Goal: Task Accomplishment & Management: Use online tool/utility

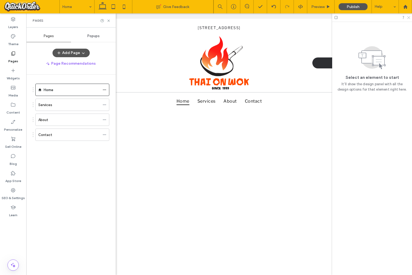
click at [409, 17] on icon at bounding box center [407, 17] width 3 height 3
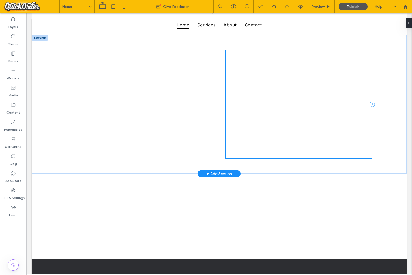
scroll to position [80, 0]
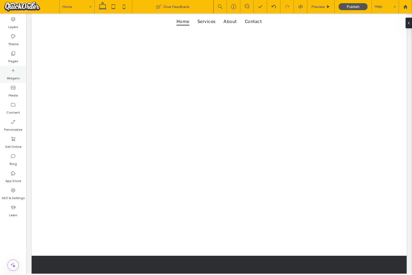
click at [14, 73] on label "Widgets" at bounding box center [13, 76] width 13 height 7
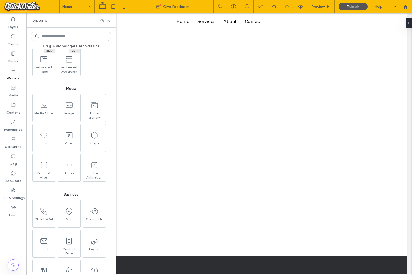
scroll to position [444, 0]
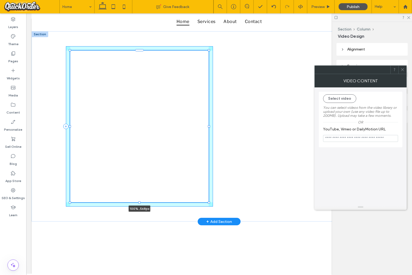
drag, startPoint x: 139, startPoint y: 128, endPoint x: 145, endPoint y: 177, distance: 48.8
click at [141, 178] on div "100% , 568px" at bounding box center [218, 126] width 321 height 191
type input "***"
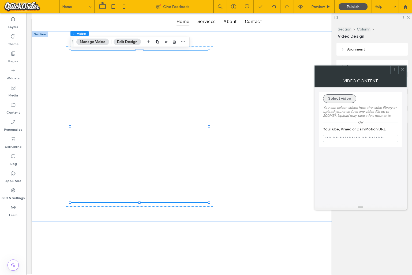
click at [344, 98] on button "Select video" at bounding box center [339, 98] width 33 height 9
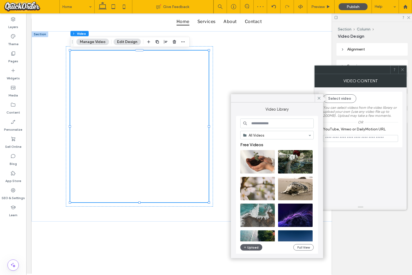
click at [285, 123] on input at bounding box center [276, 124] width 73 height 10
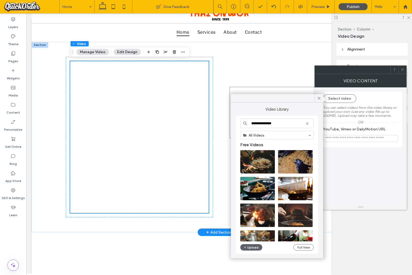
scroll to position [69, 0]
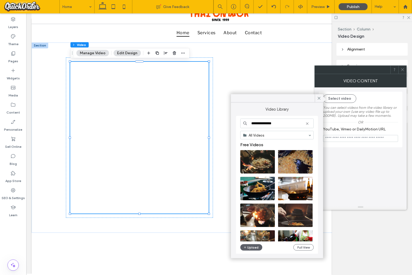
type input "**********"
drag, startPoint x: 312, startPoint y: 112, endPoint x: 290, endPoint y: 51, distance: 64.1
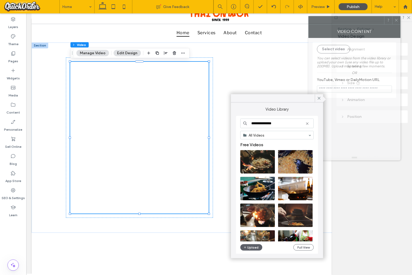
drag, startPoint x: 341, startPoint y: 60, endPoint x: 335, endPoint y: 21, distance: 40.3
click at [335, 21] on div at bounding box center [345, 20] width 75 height 8
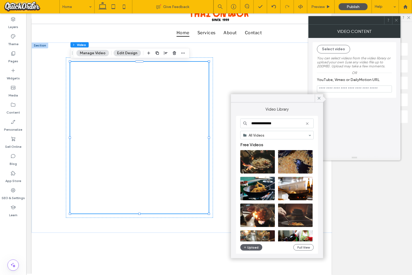
drag, startPoint x: 319, startPoint y: 99, endPoint x: 326, endPoint y: 70, distance: 30.2
click at [320, 97] on icon at bounding box center [318, 98] width 5 height 5
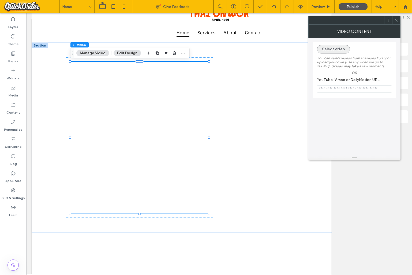
click at [331, 50] on button "Select video" at bounding box center [333, 49] width 33 height 9
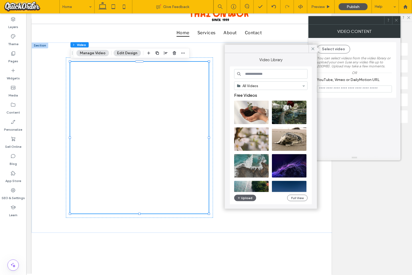
click at [271, 73] on input at bounding box center [270, 74] width 73 height 10
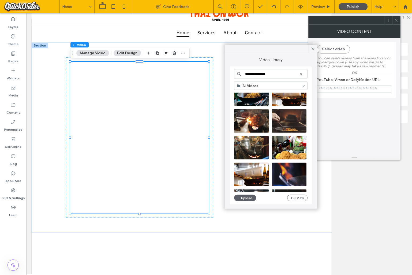
scroll to position [46, 0]
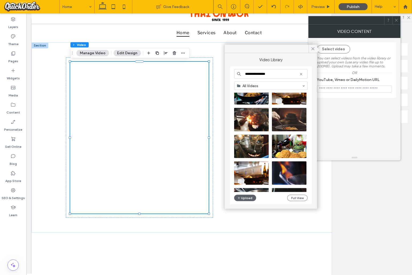
type input "**********"
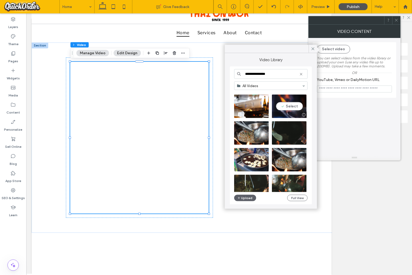
scroll to position [114, 0]
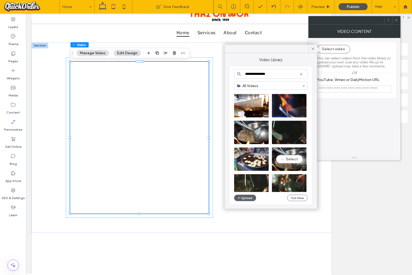
click at [291, 158] on video at bounding box center [289, 160] width 35 height 24
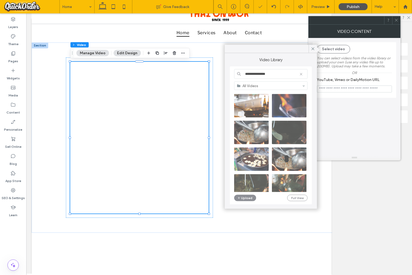
type input "**********"
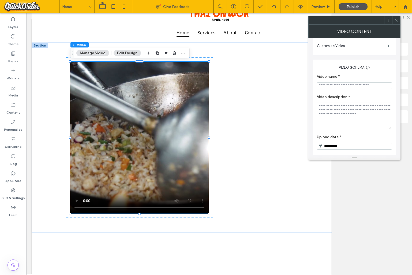
scroll to position [107, 0]
click at [397, 18] on span at bounding box center [396, 20] width 4 height 8
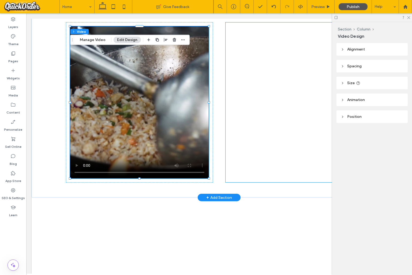
scroll to position [106, 0]
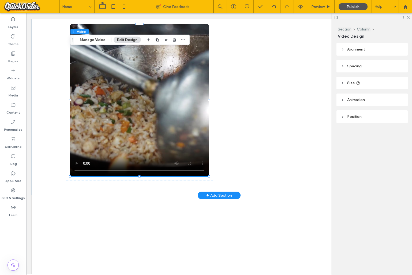
click at [59, 50] on div "100% , 568px" at bounding box center [218, 100] width 321 height 191
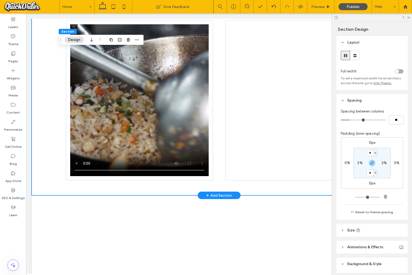
scroll to position [74, 0]
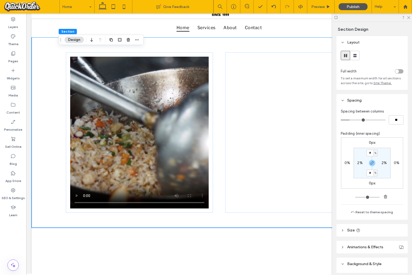
type input "*"
type input "**"
type input "*"
type input "**"
type input "*"
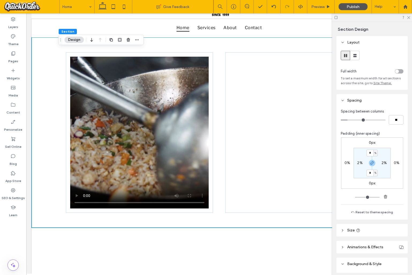
type input "**"
type input "*"
type input "**"
type input "*"
drag, startPoint x: 376, startPoint y: 134, endPoint x: 353, endPoint y: 132, distance: 22.3
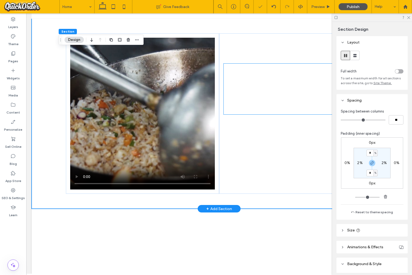
scroll to position [95, 0]
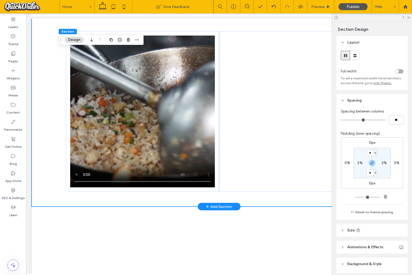
click at [165, 83] on video at bounding box center [142, 112] width 145 height 152
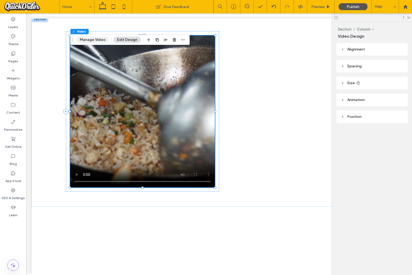
click at [92, 39] on button "Manage Video" at bounding box center [92, 40] width 33 height 6
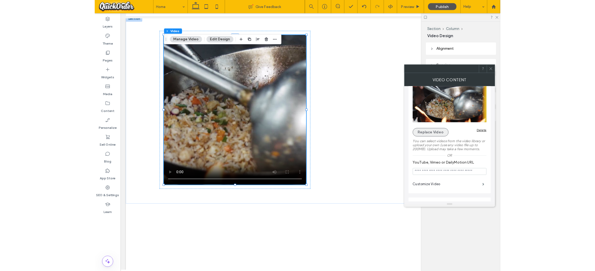
scroll to position [14, 0]
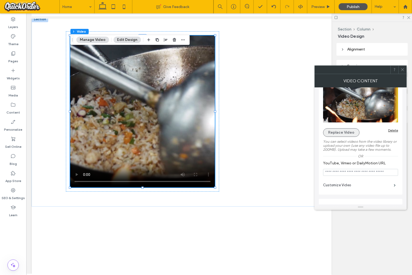
click at [343, 132] on button "Replace Video" at bounding box center [341, 132] width 36 height 9
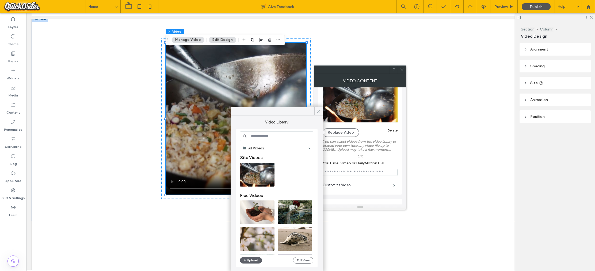
click at [264, 136] on input at bounding box center [276, 137] width 73 height 10
type input "**********"
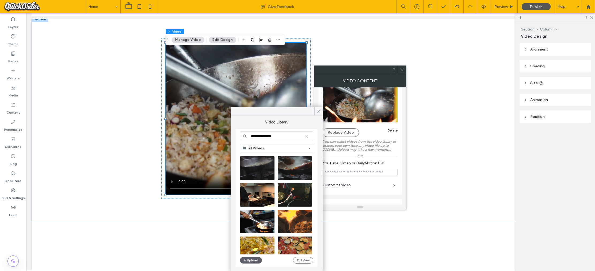
scroll to position [597, 0]
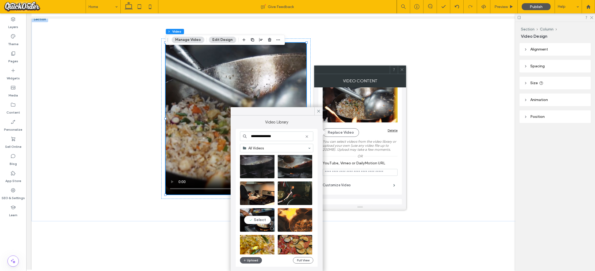
click at [260, 217] on video at bounding box center [257, 221] width 35 height 24
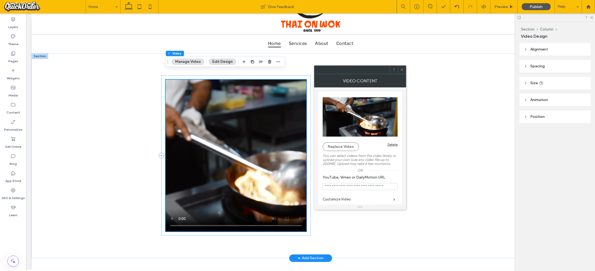
scroll to position [56, 0]
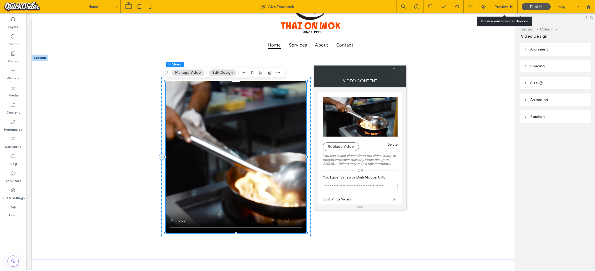
click at [411, 5] on span "Preview" at bounding box center [501, 7] width 13 height 5
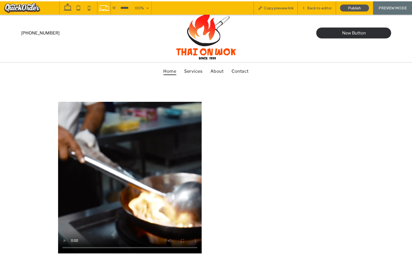
scroll to position [27, 0]
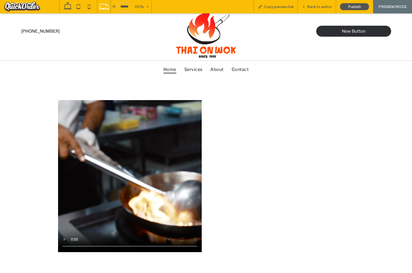
click at [255, 122] on div at bounding box center [282, 176] width 152 height 161
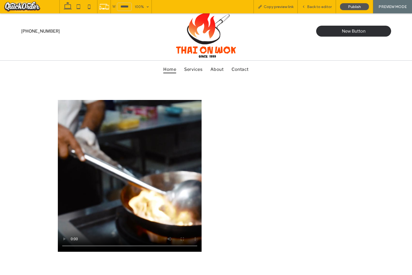
click at [326, 76] on div "Home Services About Contact" at bounding box center [206, 69] width 321 height 16
click at [329, 6] on span "Back to editor" at bounding box center [319, 7] width 25 height 5
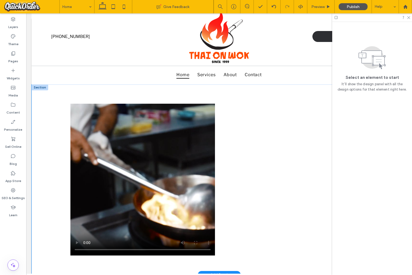
click at [294, 91] on div at bounding box center [219, 180] width 321 height 191
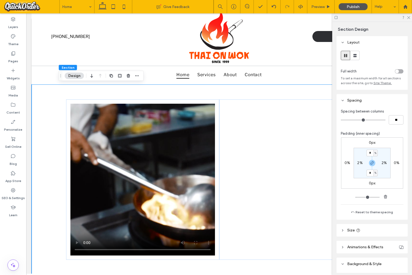
click at [399, 71] on div "toggle" at bounding box center [399, 71] width 9 height 4
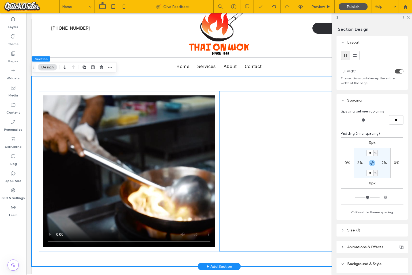
scroll to position [40, 0]
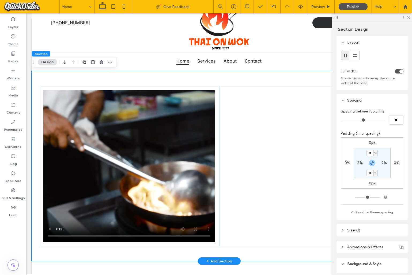
click at [267, 83] on div at bounding box center [219, 166] width 375 height 191
drag, startPoint x: 370, startPoint y: 154, endPoint x: 365, endPoint y: 154, distance: 5.4
click at [365, 154] on section "* % 2% * % 2%" at bounding box center [372, 163] width 37 height 31
type input "*"
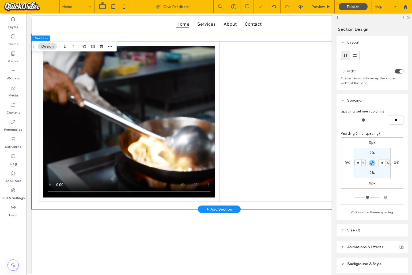
scroll to position [82, 0]
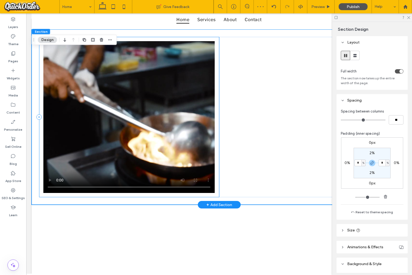
click at [171, 195] on div at bounding box center [129, 117] width 180 height 161
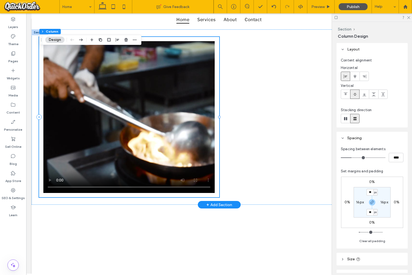
click at [41, 195] on div at bounding box center [129, 117] width 180 height 161
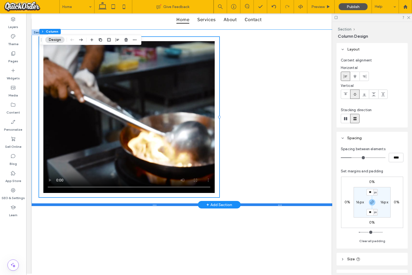
click at [122, 204] on div at bounding box center [219, 205] width 375 height 3
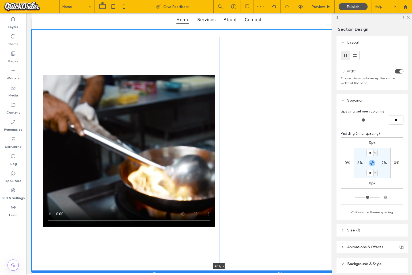
drag, startPoint x: 155, startPoint y: 205, endPoint x: 149, endPoint y: 272, distance: 67.5
click at [149, 272] on div at bounding box center [219, 272] width 375 height 3
type input "***"
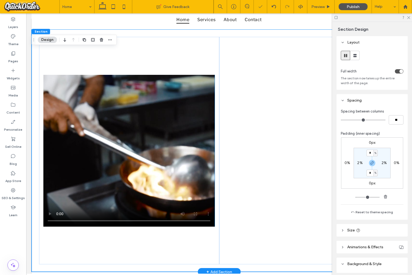
click at [107, 122] on video at bounding box center [128, 151] width 171 height 152
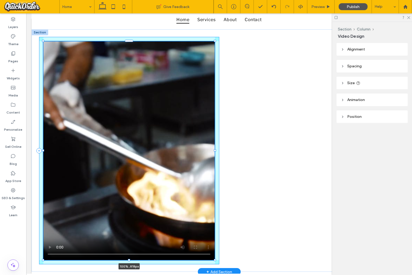
drag, startPoint x: 129, startPoint y: 227, endPoint x: 131, endPoint y: 260, distance: 33.5
click at [44, 41] on div at bounding box center [43, 41] width 0 height 0
type input "***"
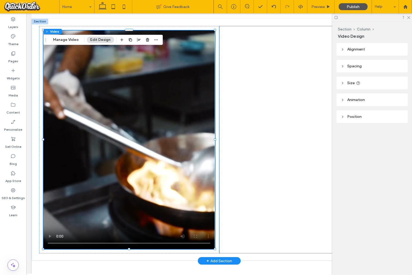
scroll to position [91, 0]
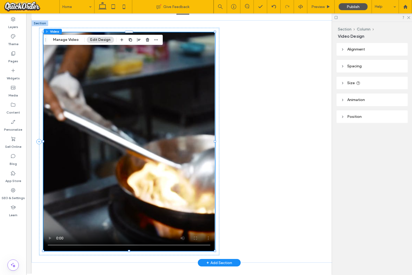
click at [167, 81] on video at bounding box center [128, 141] width 171 height 219
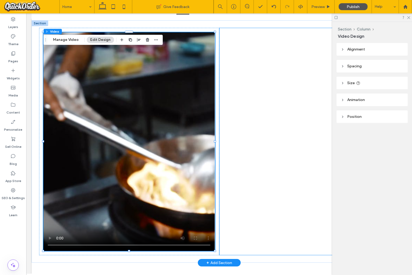
click at [270, 66] on div at bounding box center [309, 142] width 180 height 228
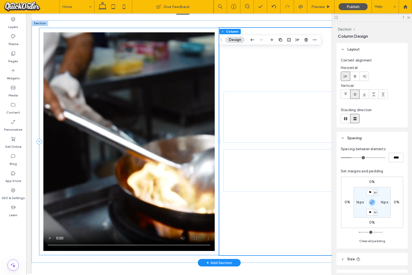
click at [204, 30] on div at bounding box center [129, 142] width 180 height 228
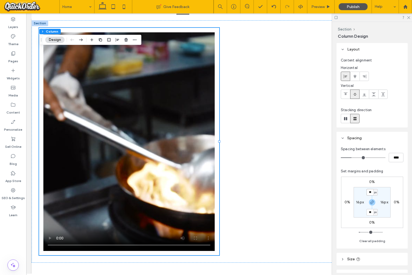
drag, startPoint x: 371, startPoint y: 193, endPoint x: 367, endPoint y: 193, distance: 3.8
click at [367, 193] on input "**" at bounding box center [369, 192] width 7 height 7
type input "*"
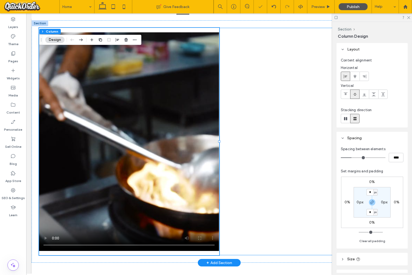
click at [256, 194] on div at bounding box center [309, 142] width 180 height 228
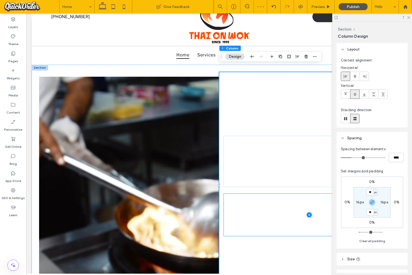
scroll to position [54, 0]
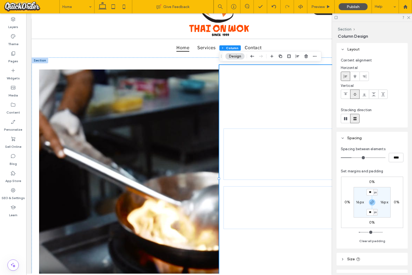
click at [168, 182] on video at bounding box center [129, 179] width 180 height 219
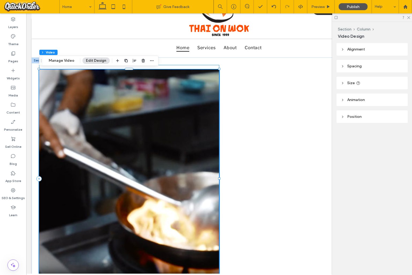
scroll to position [0, 3]
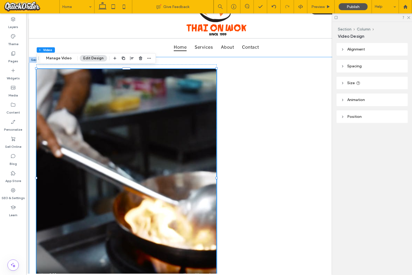
click at [168, 62] on div at bounding box center [216, 178] width 375 height 243
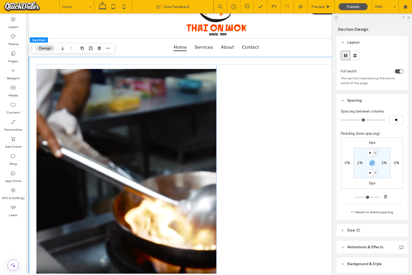
scroll to position [55, 0]
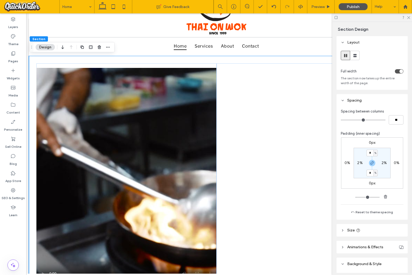
click at [358, 164] on label "2%" at bounding box center [359, 163] width 5 height 5
type input "*"
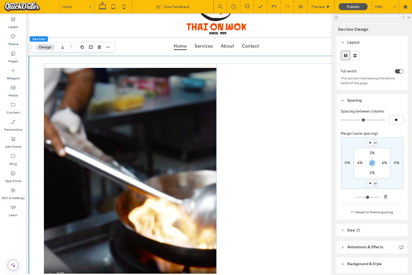
type input "*"
type input "**"
type input "*"
type input "**"
type input "*"
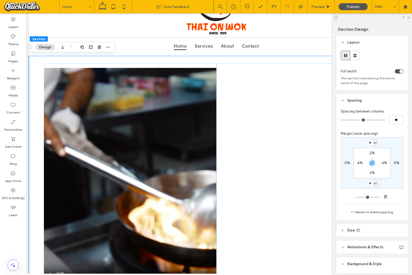
type input "**"
type input "*"
type input "**"
drag, startPoint x: 344, startPoint y: 120, endPoint x: 351, endPoint y: 120, distance: 7.2
type input "*"
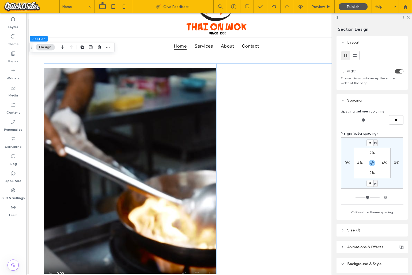
click at [351, 120] on input "range" at bounding box center [363, 120] width 45 height 1
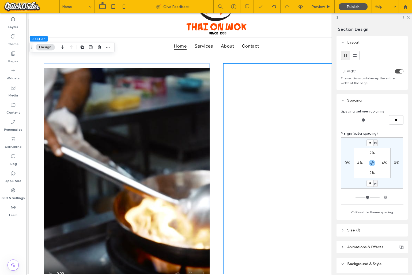
click at [278, 114] on div at bounding box center [306, 177] width 166 height 228
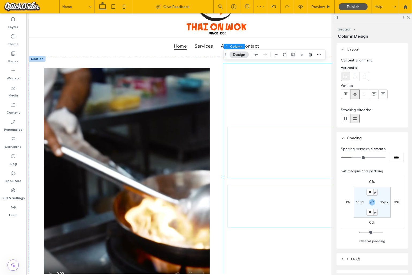
click at [190, 96] on video at bounding box center [127, 177] width 166 height 219
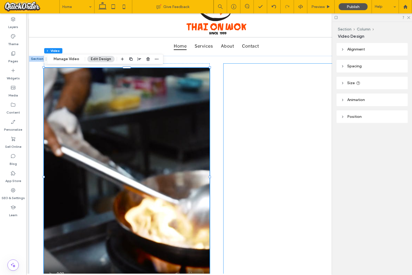
click at [289, 93] on div at bounding box center [306, 177] width 166 height 228
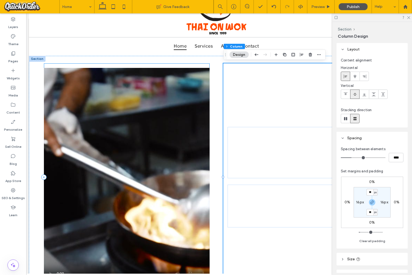
click at [198, 67] on div at bounding box center [127, 177] width 166 height 228
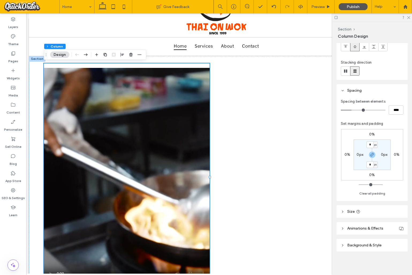
scroll to position [0, 0]
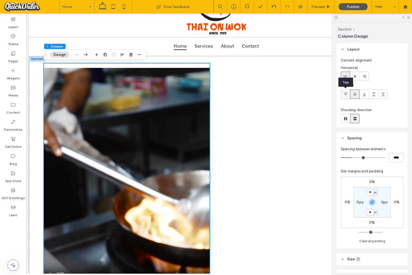
click at [347, 93] on icon at bounding box center [345, 94] width 4 height 4
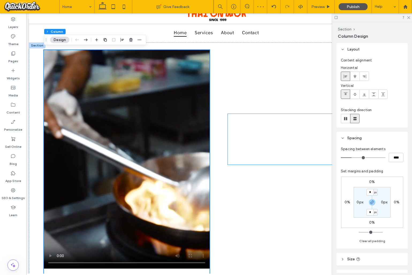
scroll to position [64, 0]
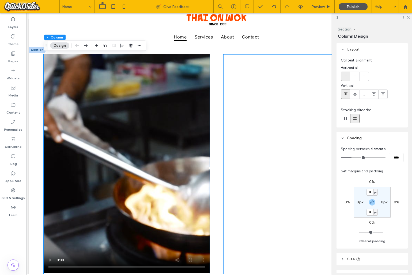
click at [262, 89] on div at bounding box center [306, 168] width 166 height 228
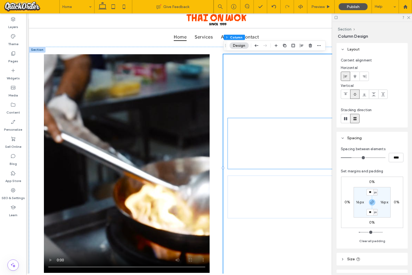
click at [267, 127] on div at bounding box center [269, 143] width 74 height 43
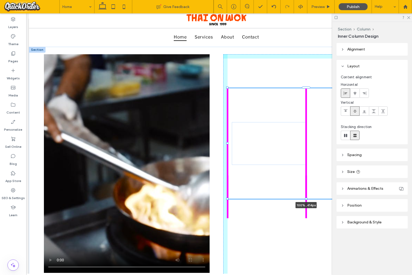
drag, startPoint x: 306, startPoint y: 169, endPoint x: 305, endPoint y: 199, distance: 29.7
click at [305, 199] on div at bounding box center [306, 199] width 2 height 2
type input "***"
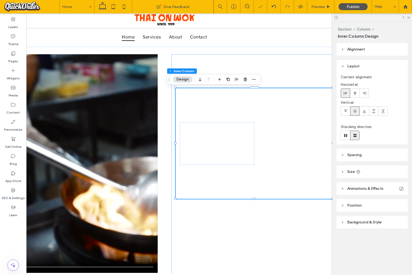
scroll to position [0, 63]
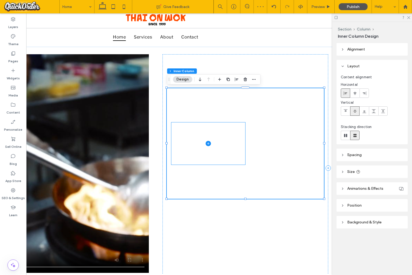
click at [218, 144] on span at bounding box center [208, 143] width 74 height 43
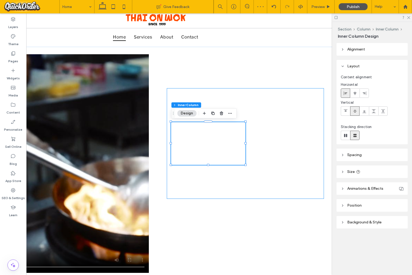
click at [259, 113] on div at bounding box center [245, 143] width 157 height 111
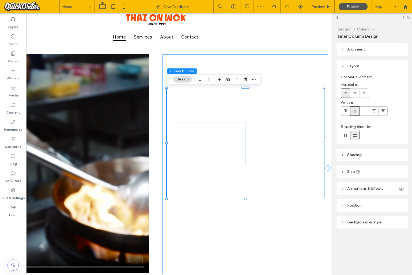
click at [247, 269] on div at bounding box center [245, 168] width 166 height 228
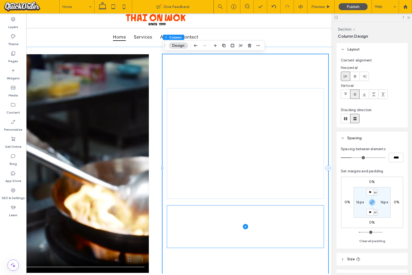
click at [243, 231] on span at bounding box center [245, 227] width 157 height 43
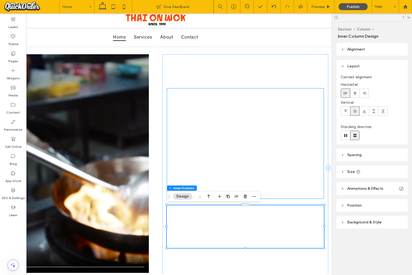
click at [245, 150] on div at bounding box center [208, 143] width 74 height 43
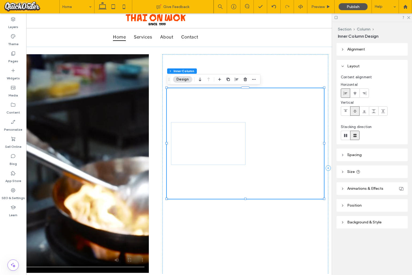
click at [225, 144] on div at bounding box center [208, 143] width 74 height 43
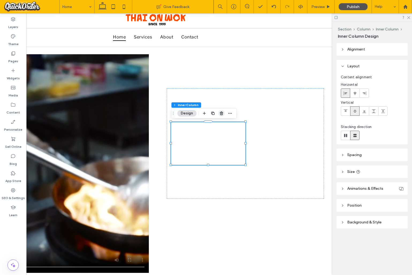
click at [222, 113] on use "button" at bounding box center [221, 113] width 3 height 3
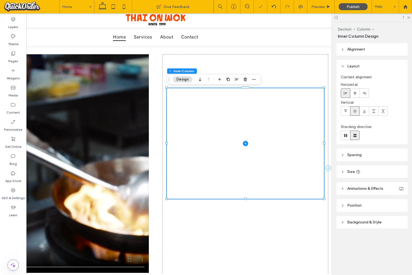
click at [272, 114] on span at bounding box center [245, 143] width 157 height 111
click at [261, 212] on span at bounding box center [245, 227] width 157 height 43
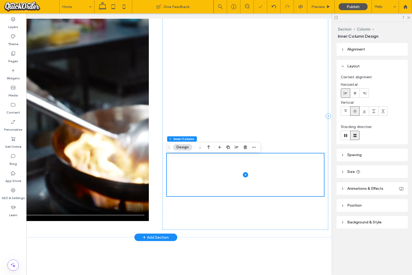
scroll to position [117, 0]
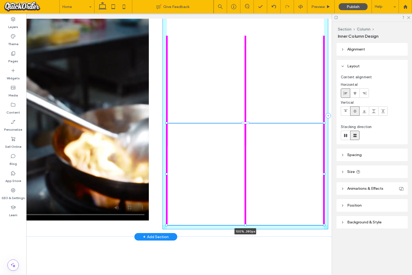
drag, startPoint x: 245, startPoint y: 196, endPoint x: 244, endPoint y: 226, distance: 29.5
click at [244, 226] on div at bounding box center [245, 225] width 2 height 2
type input "***"
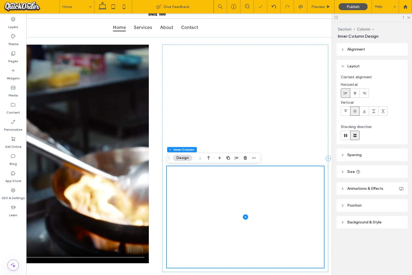
scroll to position [73, 0]
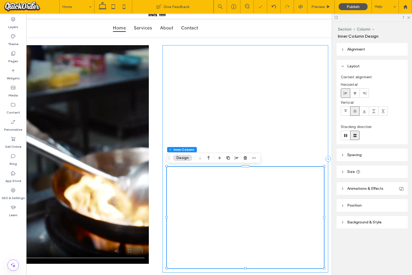
click at [206, 46] on div "100% , 380px" at bounding box center [245, 159] width 166 height 228
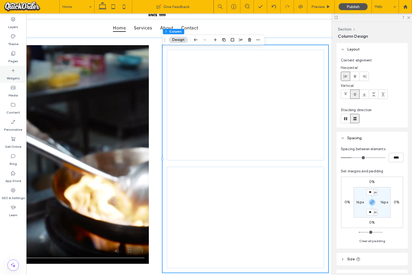
click at [15, 73] on icon at bounding box center [12, 70] width 5 height 5
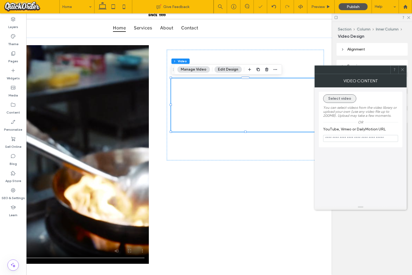
click at [330, 99] on button "Select video" at bounding box center [339, 98] width 33 height 9
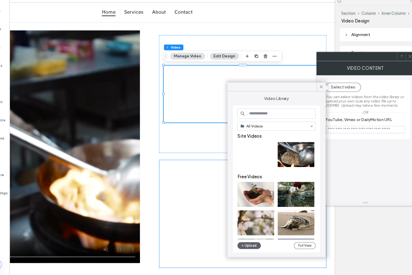
scroll to position [0, 0]
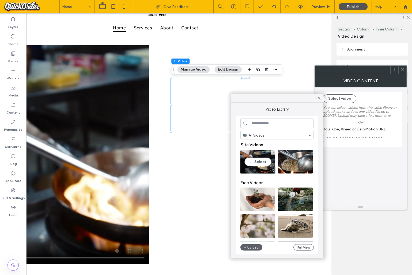
click at [257, 162] on video at bounding box center [257, 162] width 35 height 24
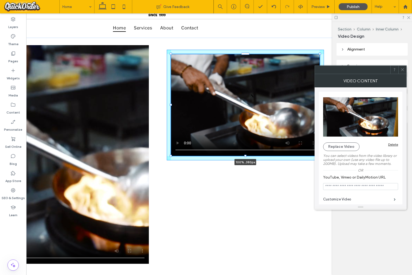
drag, startPoint x: 246, startPoint y: 132, endPoint x: 245, endPoint y: 156, distance: 24.1
click at [245, 156] on div at bounding box center [245, 156] width 2 height 2
type input "***"
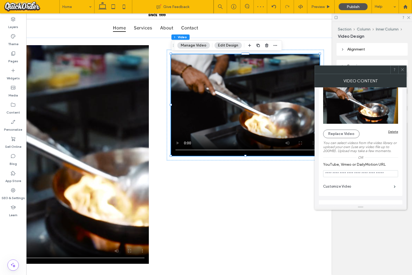
scroll to position [10, 0]
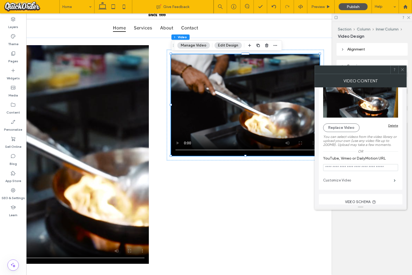
click at [380, 180] on label "Customize Video" at bounding box center [358, 180] width 71 height 11
click at [395, 181] on span at bounding box center [395, 181] width 2 height 3
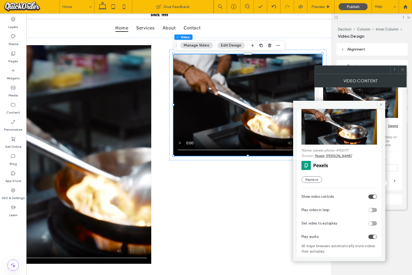
scroll to position [0, 60]
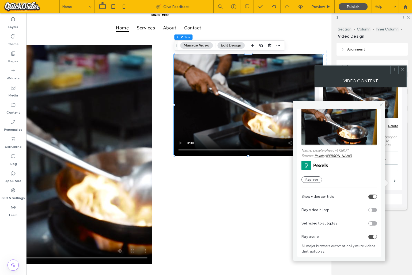
click at [369, 198] on div "toggle" at bounding box center [372, 197] width 9 height 4
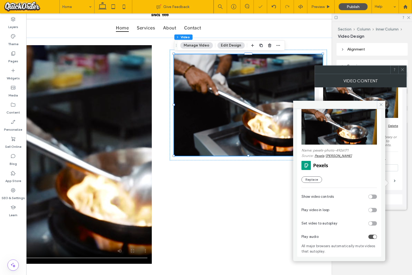
click at [372, 212] on div "toggle" at bounding box center [372, 210] width 9 height 4
click at [369, 236] on div "toggle" at bounding box center [372, 237] width 9 height 4
click at [369, 225] on div "toggle" at bounding box center [371, 224] width 4 height 4
click at [382, 103] on icon at bounding box center [381, 105] width 4 height 4
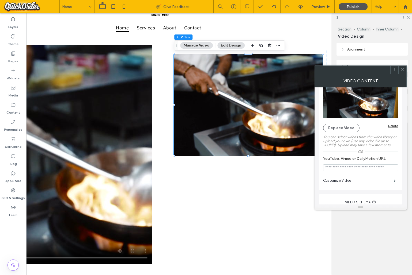
click at [404, 70] on div at bounding box center [402, 70] width 8 height 8
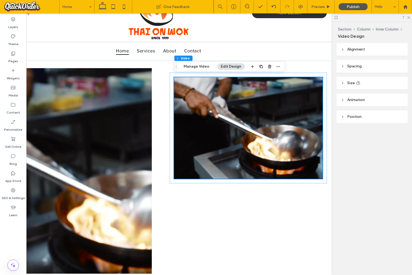
scroll to position [50, 0]
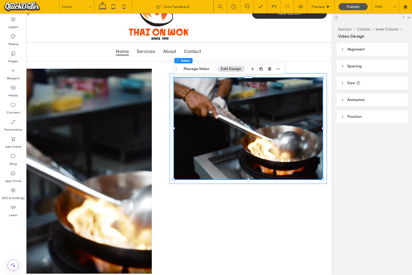
click at [172, 97] on div "100% , 380px" at bounding box center [248, 128] width 157 height 111
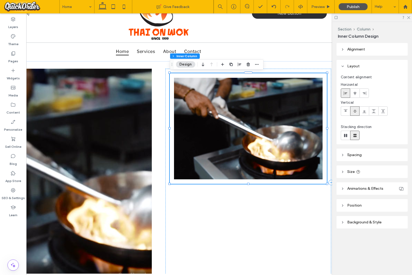
click at [358, 155] on span "Spacing" at bounding box center [354, 155] width 14 height 5
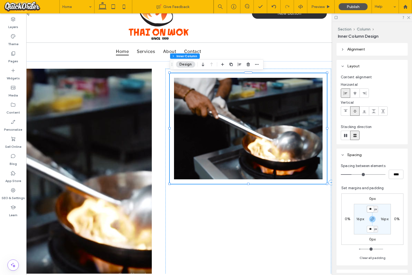
click at [365, 209] on section "** px 16px ** px 16px" at bounding box center [372, 219] width 37 height 31
type input "*"
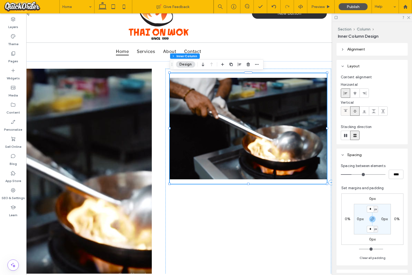
click at [348, 111] on div at bounding box center [345, 111] width 9 height 9
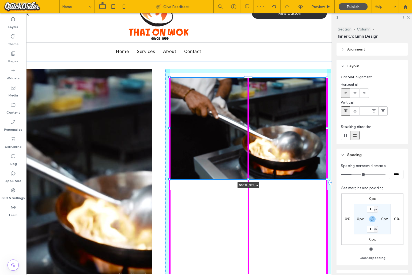
drag, startPoint x: 248, startPoint y: 183, endPoint x: 248, endPoint y: 178, distance: 5.1
click at [248, 179] on div at bounding box center [248, 180] width 2 height 2
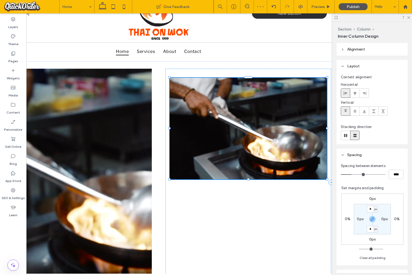
type input "***"
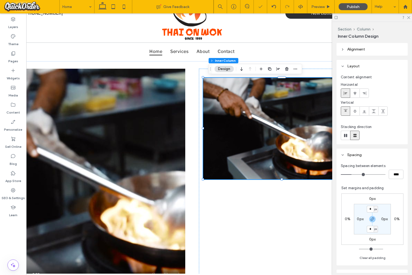
scroll to position [0, 22]
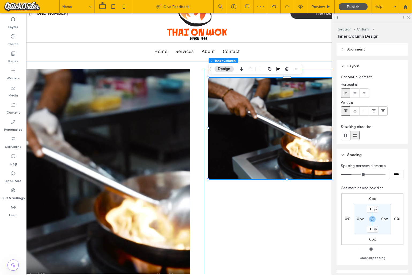
click at [206, 187] on div "100% , 378px" at bounding box center [287, 183] width 166 height 228
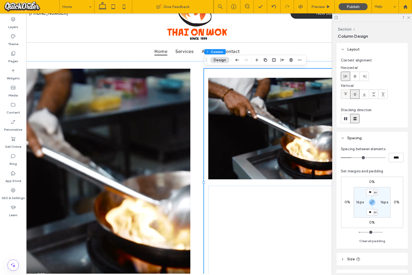
click at [343, 93] on icon at bounding box center [345, 94] width 4 height 4
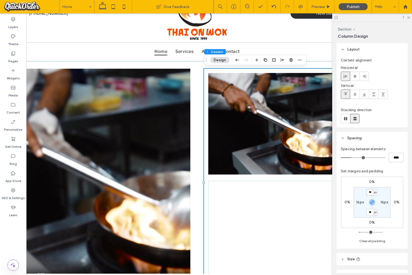
drag, startPoint x: 372, startPoint y: 192, endPoint x: 361, endPoint y: 192, distance: 11.0
click at [361, 192] on section "** px 16px ** px 16px" at bounding box center [372, 202] width 37 height 31
type input "*"
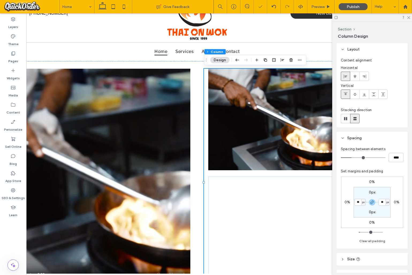
type input "*"
click at [310, 175] on div at bounding box center [287, 183] width 166 height 228
drag, startPoint x: 312, startPoint y: 177, endPoint x: 310, endPoint y: 190, distance: 12.7
click at [310, 189] on span at bounding box center [287, 228] width 166 height 102
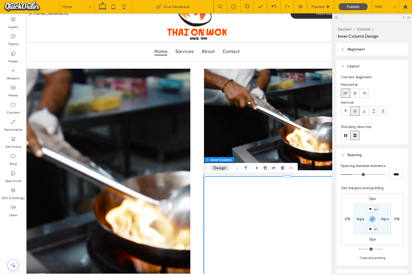
click at [123, 141] on video at bounding box center [108, 178] width 166 height 219
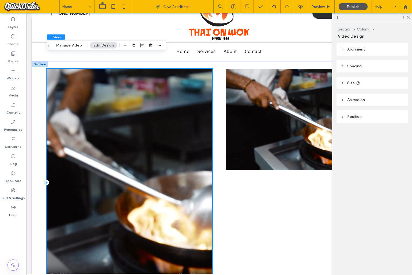
scroll to position [86, 0]
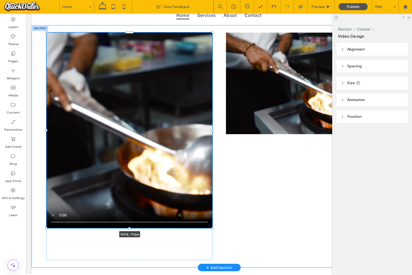
drag, startPoint x: 213, startPoint y: 252, endPoint x: 213, endPoint y: 228, distance: 23.3
click at [213, 228] on div at bounding box center [212, 229] width 2 height 2
type input "***"
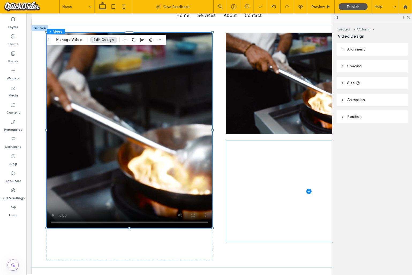
click at [249, 214] on span at bounding box center [309, 192] width 166 height 102
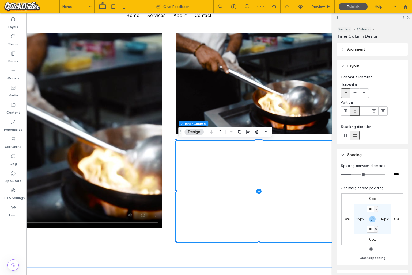
scroll to position [0, 51]
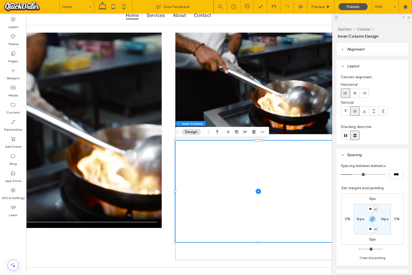
click at [260, 192] on icon at bounding box center [258, 191] width 5 height 5
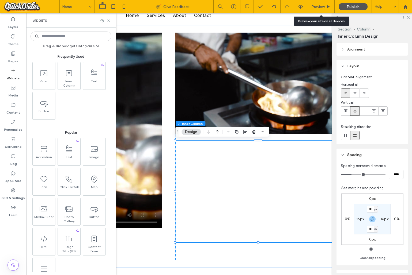
click at [317, 5] on span "Preview" at bounding box center [317, 7] width 13 height 5
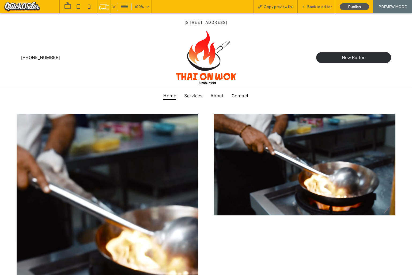
click at [322, 6] on span "Back to editor" at bounding box center [319, 7] width 25 height 5
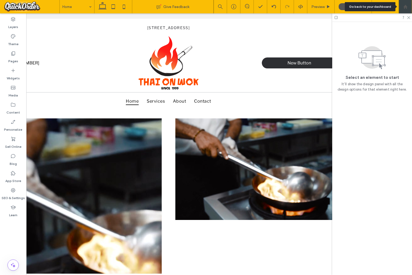
click at [404, 7] on use at bounding box center [405, 7] width 4 height 4
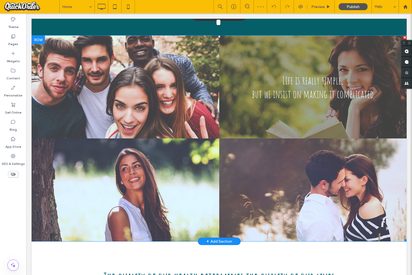
scroll to position [222, 0]
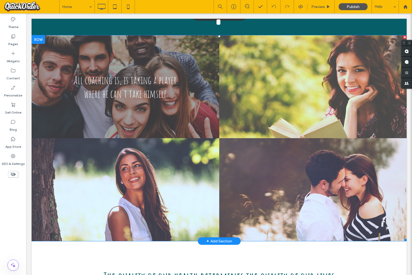
click at [136, 110] on link at bounding box center [125, 86] width 199 height 109
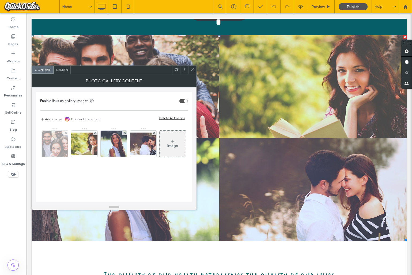
click at [52, 145] on img at bounding box center [55, 144] width 50 height 26
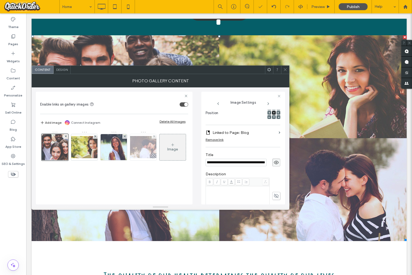
scroll to position [0, 0]
click at [52, 145] on div at bounding box center [54, 147] width 27 height 27
click at [59, 145] on div at bounding box center [54, 147] width 27 height 27
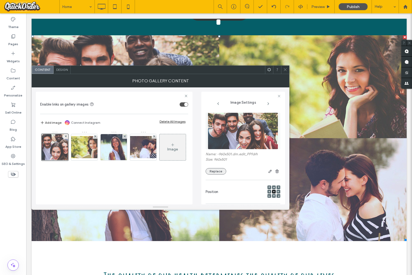
click at [218, 172] on button "Replace" at bounding box center [216, 171] width 21 height 6
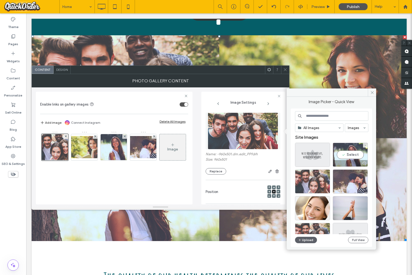
scroll to position [2, 0]
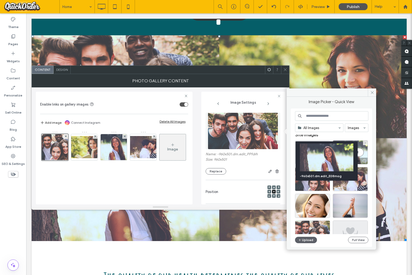
click at [365, 162] on div at bounding box center [364, 161] width 7 height 4
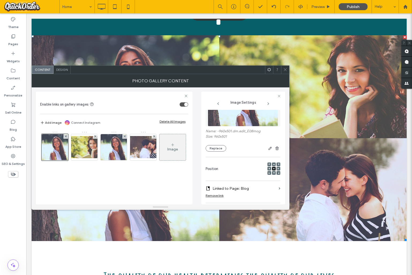
scroll to position [0, 0]
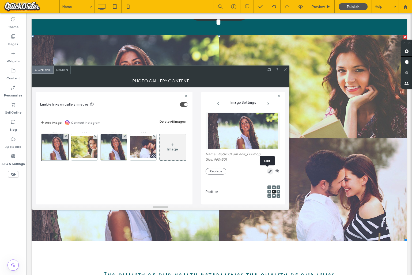
click at [268, 172] on use "button" at bounding box center [269, 171] width 3 height 3
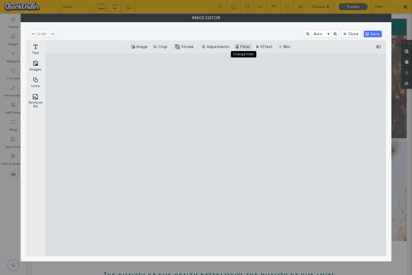
click at [246, 47] on button "Filter" at bounding box center [243, 47] width 18 height 6
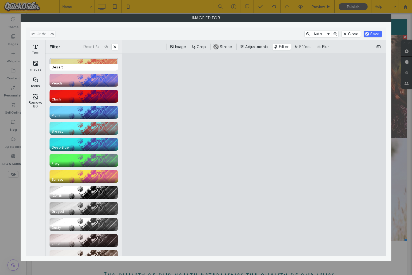
click at [101, 66] on span "Desert" at bounding box center [85, 67] width 71 height 6
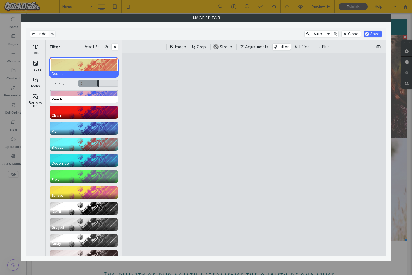
click at [108, 94] on div "CE.SDK" at bounding box center [84, 96] width 69 height 13
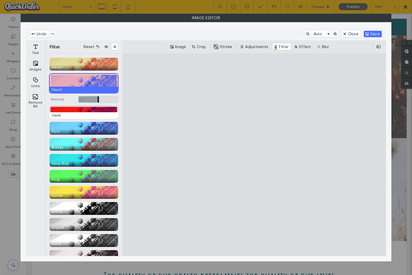
click at [108, 106] on div "CE.SDK" at bounding box center [84, 112] width 69 height 13
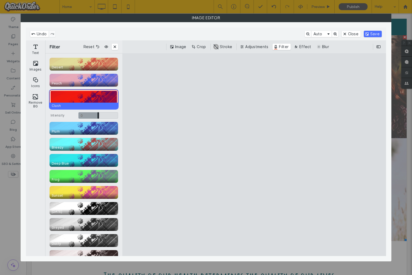
click at [104, 135] on div "Desert Peach Clash Intensity 0 * 0 Plum Breezy Deep Blue Frog Sunset" at bounding box center [84, 130] width 69 height 145
click at [106, 152] on div "Desert Peach Clash Intensity 0 * 0 Plum Breezy Deep Blue Frog Sunset" at bounding box center [84, 130] width 69 height 145
click at [105, 144] on div "CE.SDK" at bounding box center [84, 144] width 69 height 13
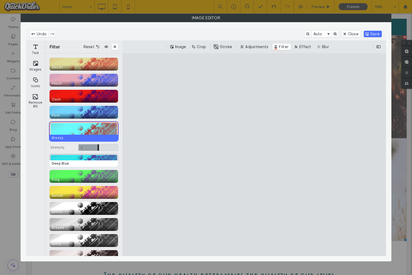
click at [104, 167] on span "Deep Blue" at bounding box center [85, 164] width 71 height 6
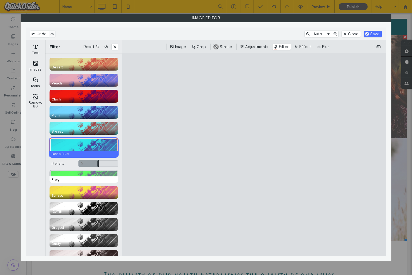
click at [96, 181] on span "Frog" at bounding box center [85, 180] width 71 height 6
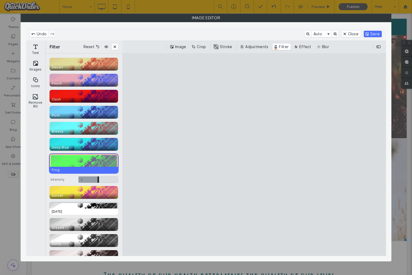
click at [93, 202] on div "CE.SDK" at bounding box center [84, 208] width 69 height 13
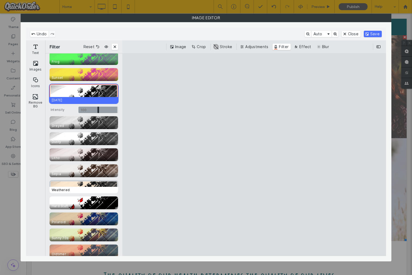
scroll to position [109, 0]
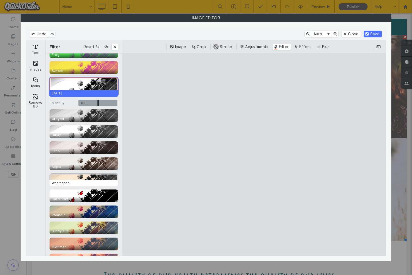
click at [93, 202] on span "Hard Stuff" at bounding box center [85, 199] width 71 height 6
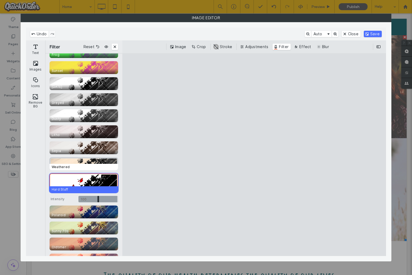
scroll to position [112, 0]
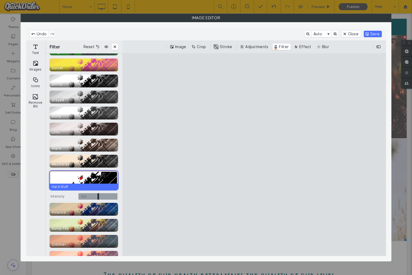
click at [100, 179] on div "CE.SDK" at bounding box center [84, 180] width 69 height 19
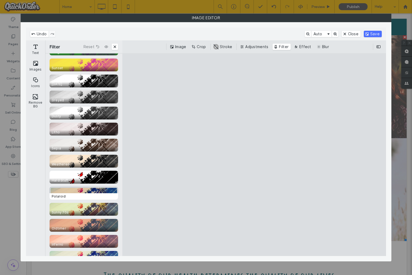
click at [96, 193] on div "CE.SDK" at bounding box center [84, 193] width 69 height 13
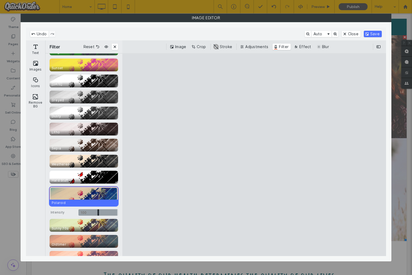
click at [91, 202] on span "Polaroid" at bounding box center [85, 203] width 71 height 6
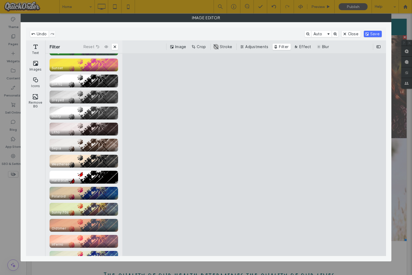
click at [358, 34] on button "Close" at bounding box center [351, 34] width 19 height 6
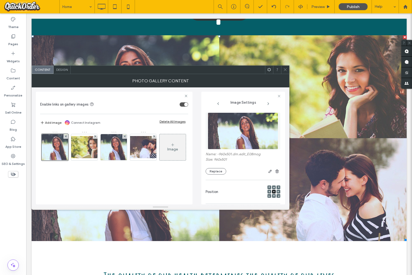
click at [285, 69] on icon at bounding box center [285, 70] width 4 height 4
